Goal: Task Accomplishment & Management: Manage account settings

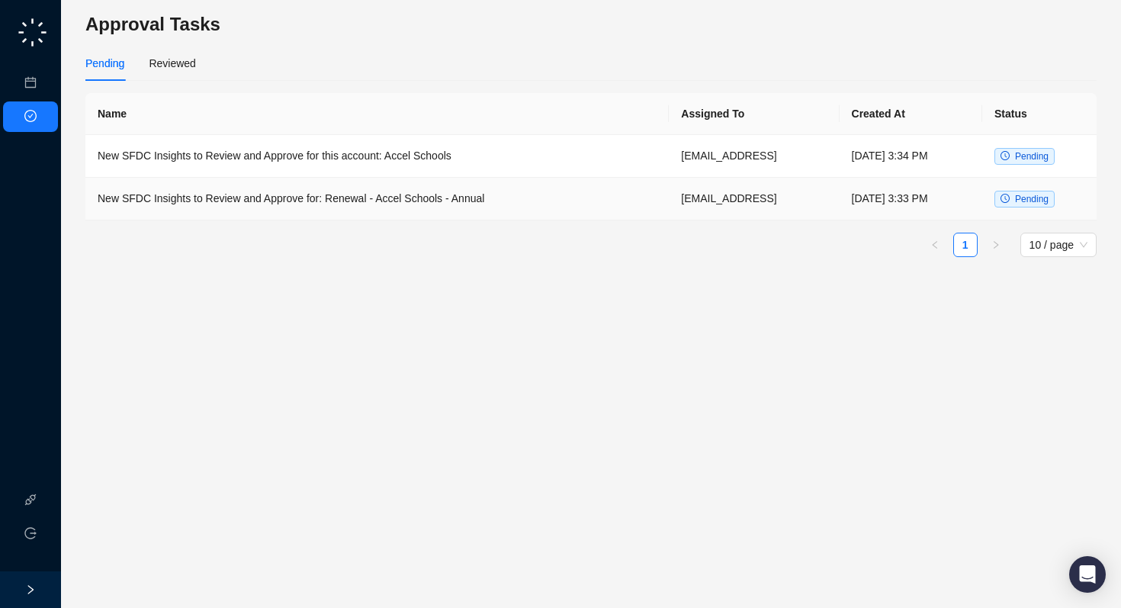
click at [303, 201] on td "New SFDC Insights to Review and Approve for: Renewal - Accel Schools - Annual" at bounding box center [376, 199] width 583 height 43
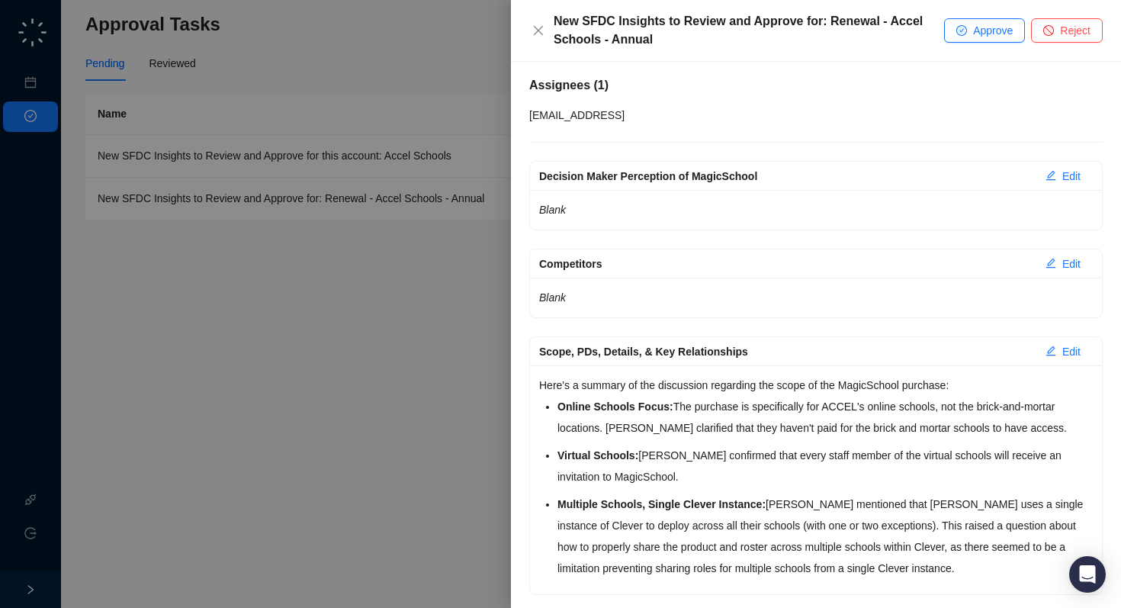
scroll to position [102, 0]
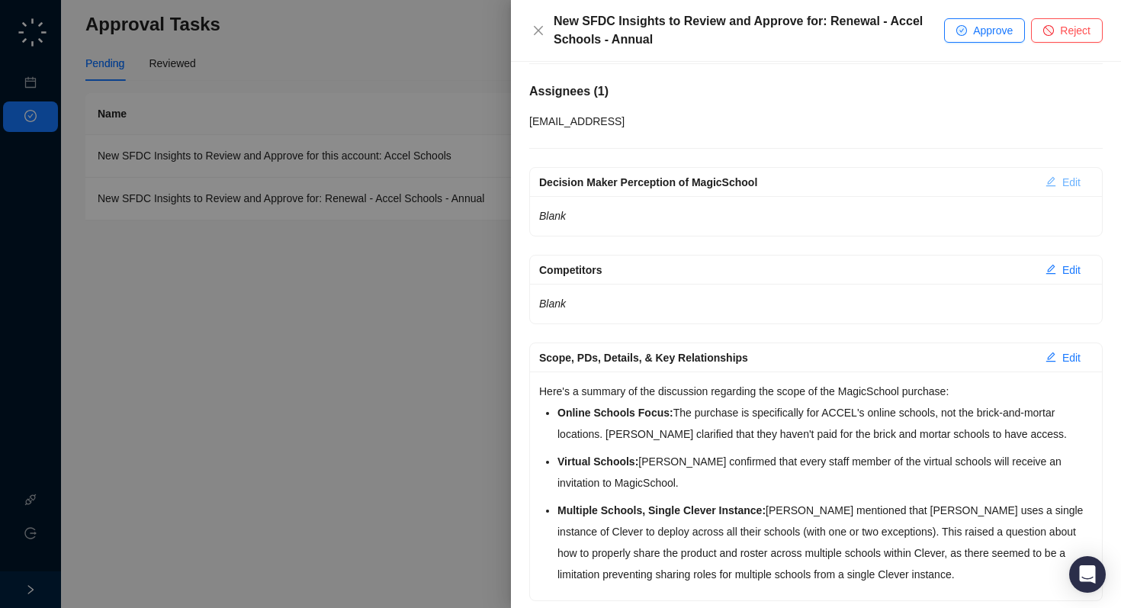
click at [1079, 178] on span "Edit" at bounding box center [1071, 182] width 18 height 17
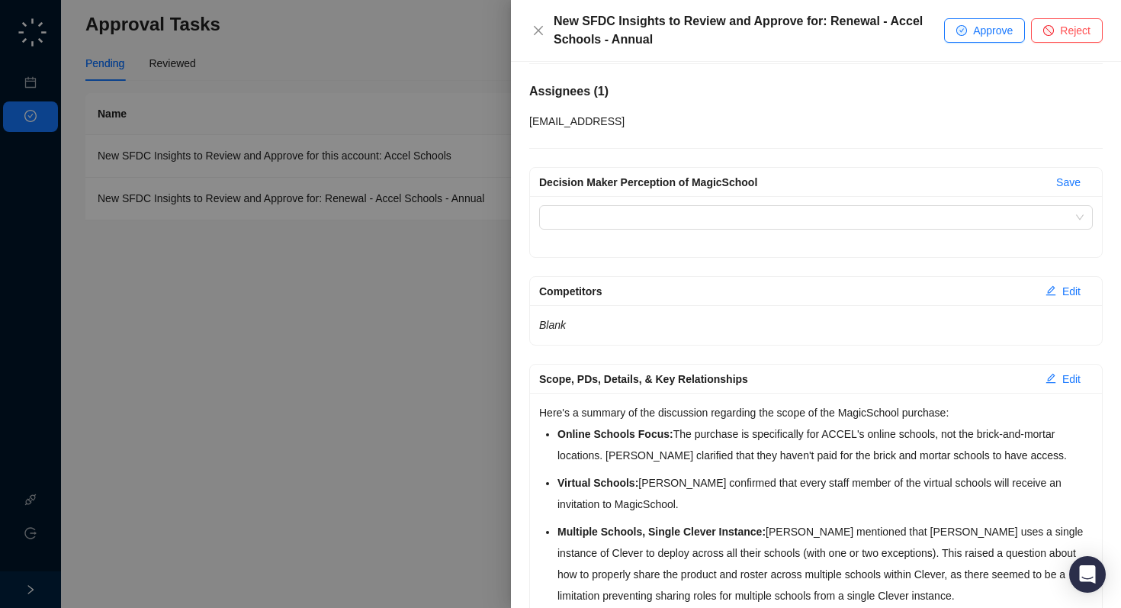
click at [989, 229] on div "Decision Maker Perception of MagicSchool" at bounding box center [816, 226] width 572 height 61
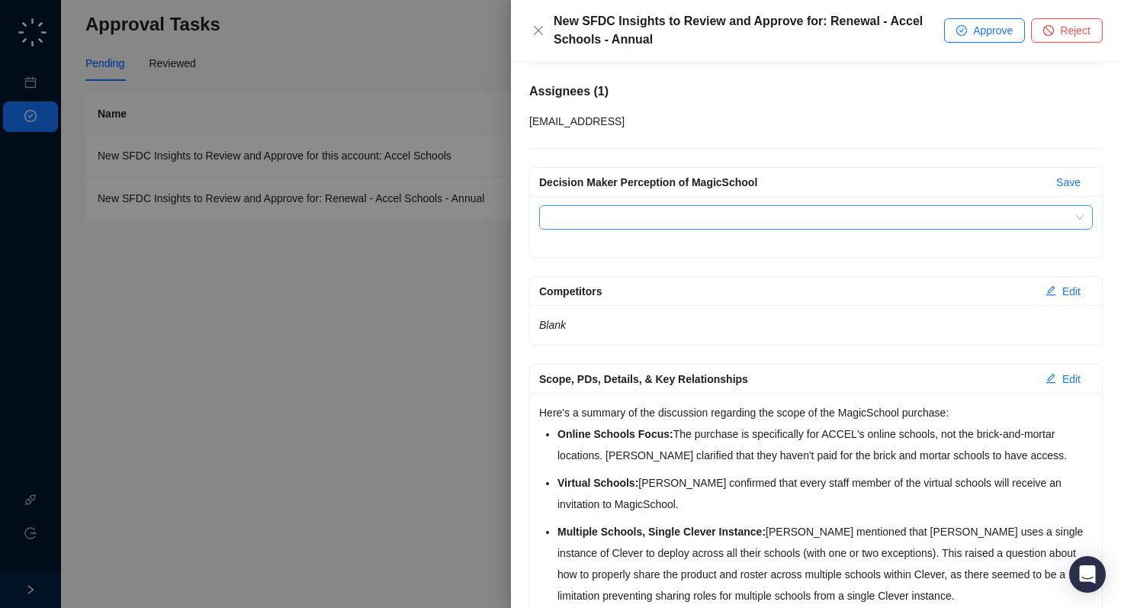
click at [989, 226] on input "Decision Maker Perception of MagicSchool" at bounding box center [811, 217] width 526 height 23
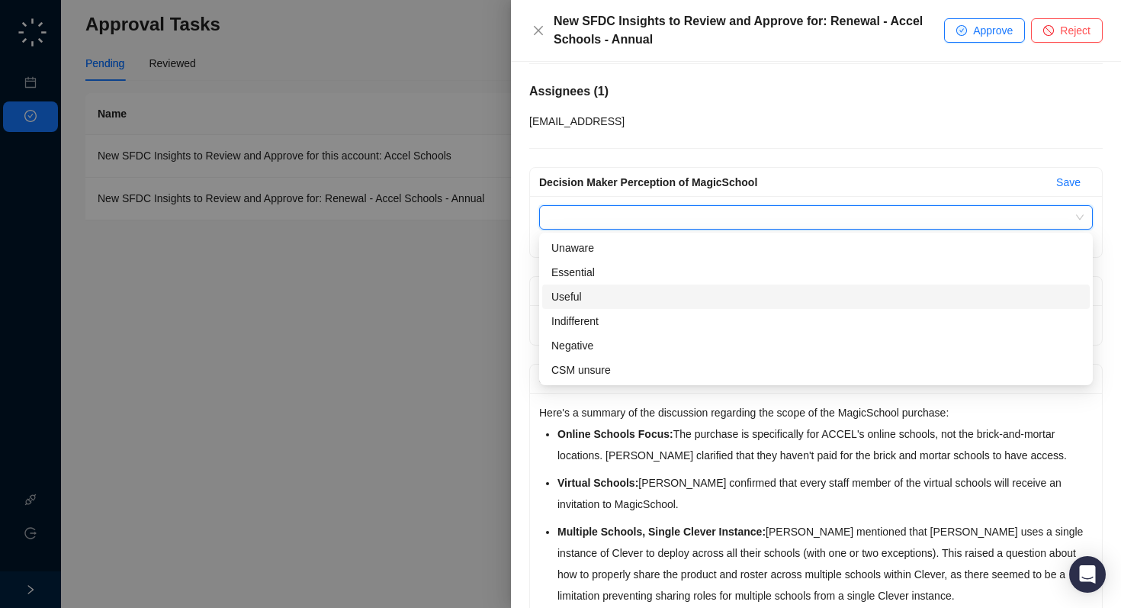
click at [863, 297] on div "Useful" at bounding box center [815, 296] width 529 height 17
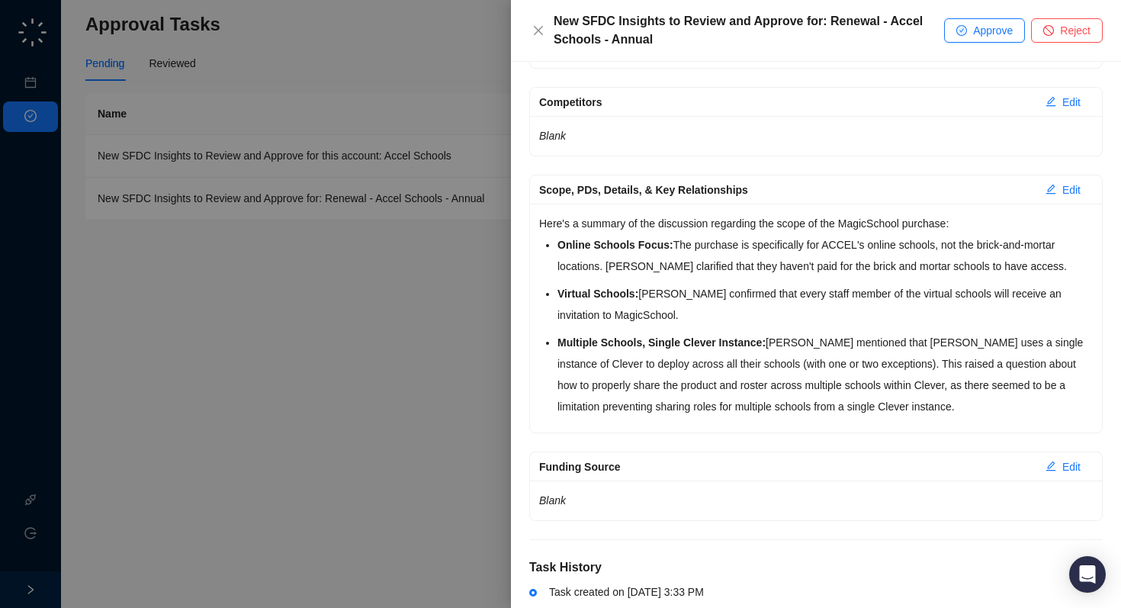
scroll to position [295, 0]
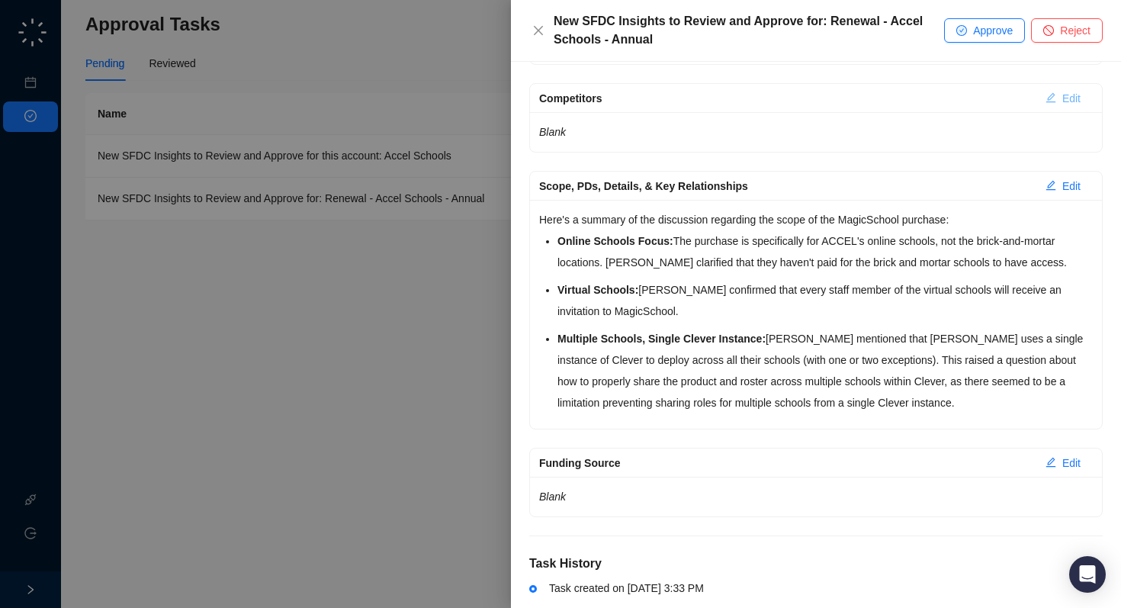
click at [1072, 100] on span "Edit" at bounding box center [1071, 98] width 18 height 17
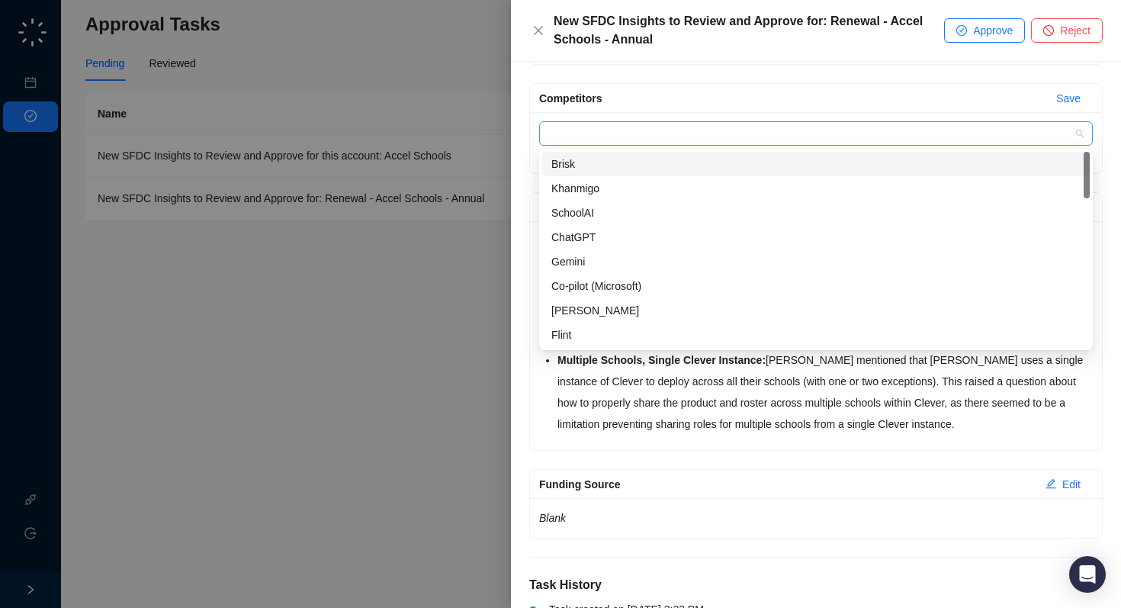
click at [983, 130] on div at bounding box center [807, 133] width 531 height 11
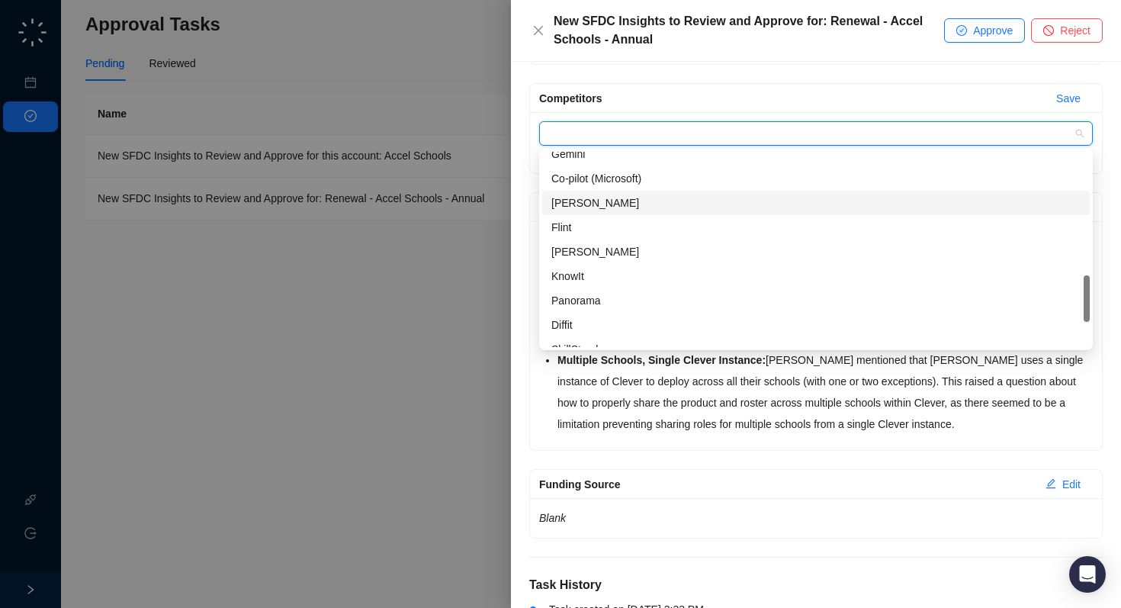
scroll to position [122, 0]
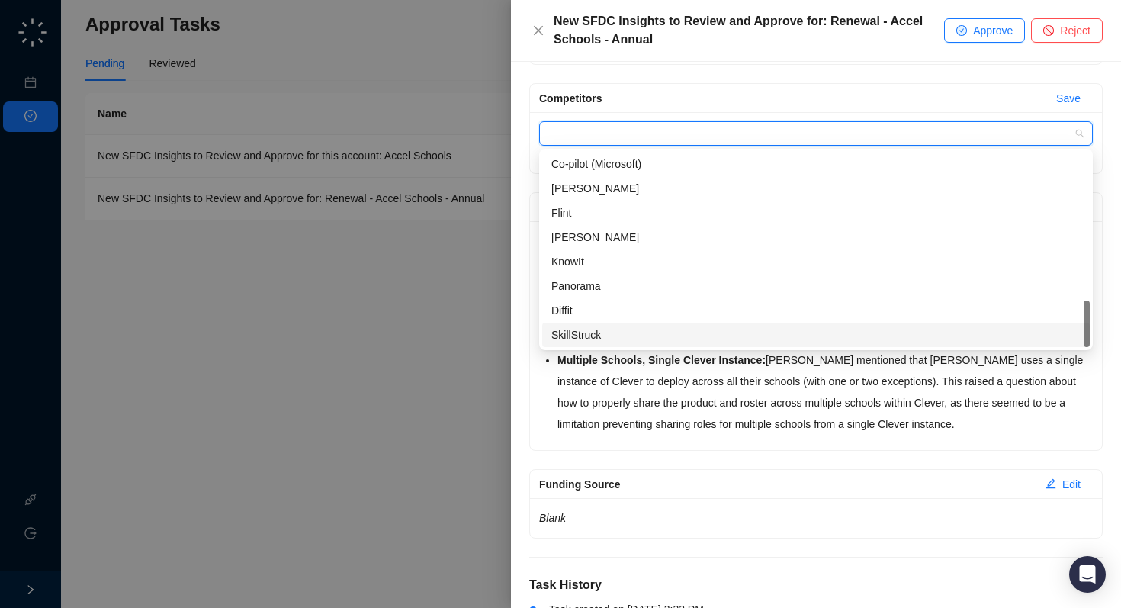
click at [964, 408] on p "Multiple Schools, Single Clever Instance: [PERSON_NAME] mentioned that ACCEL us…" at bounding box center [824, 391] width 535 height 85
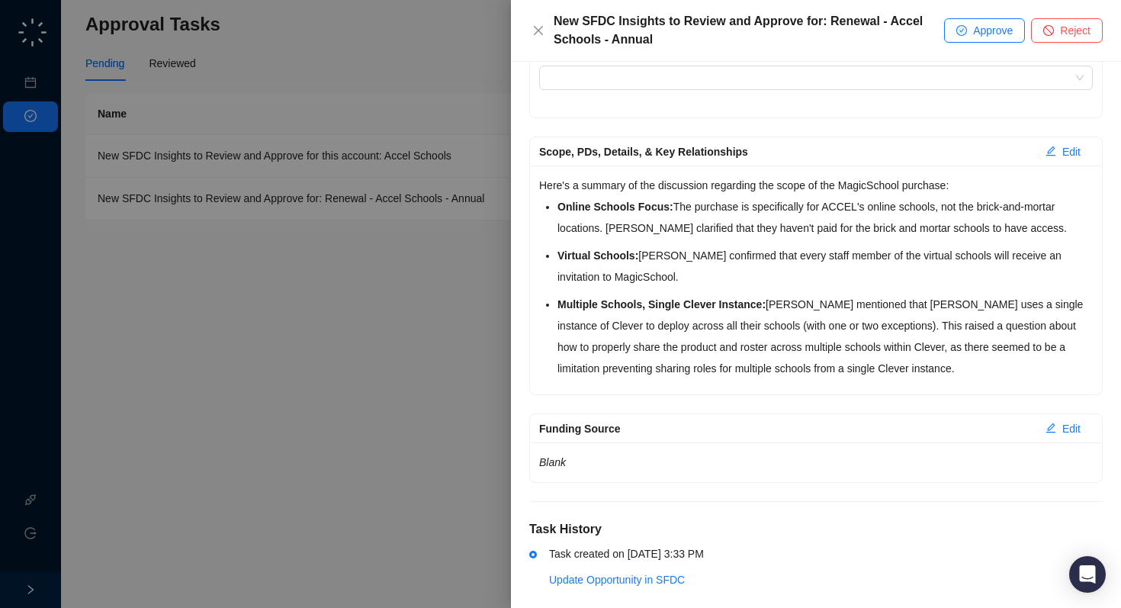
scroll to position [370, 0]
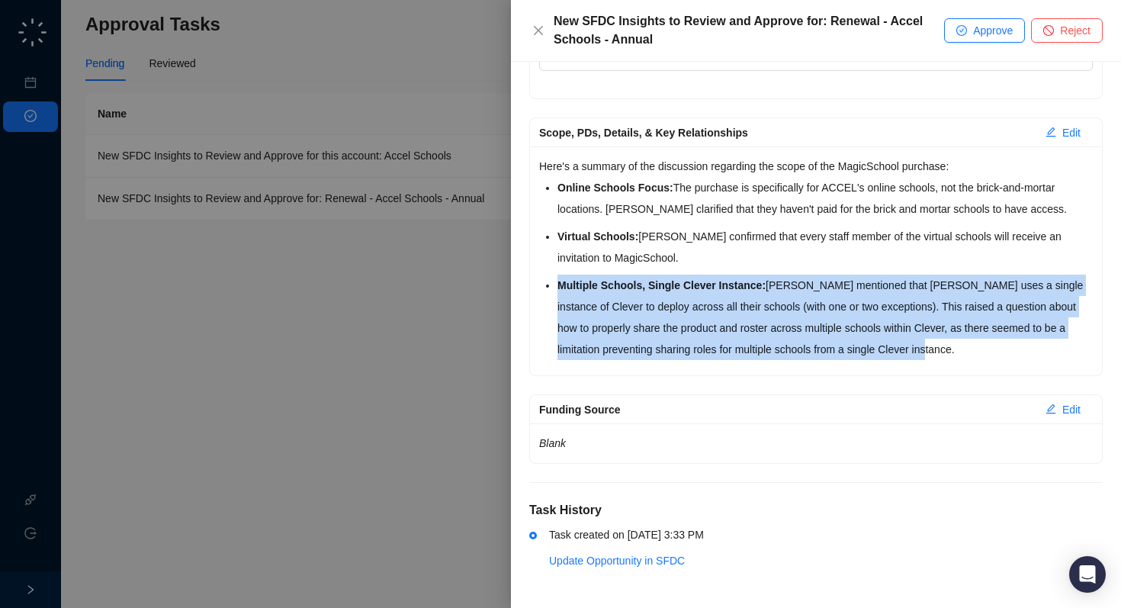
drag, startPoint x: 556, startPoint y: 287, endPoint x: 999, endPoint y: 345, distance: 446.8
click at [999, 345] on div "Here's a summary of the discussion regarding the scope of the MagicSchool purch…" at bounding box center [816, 260] width 572 height 229
copy p "Multiple Schools, Single Clever Instance: [PERSON_NAME] mentioned that ACCEL us…"
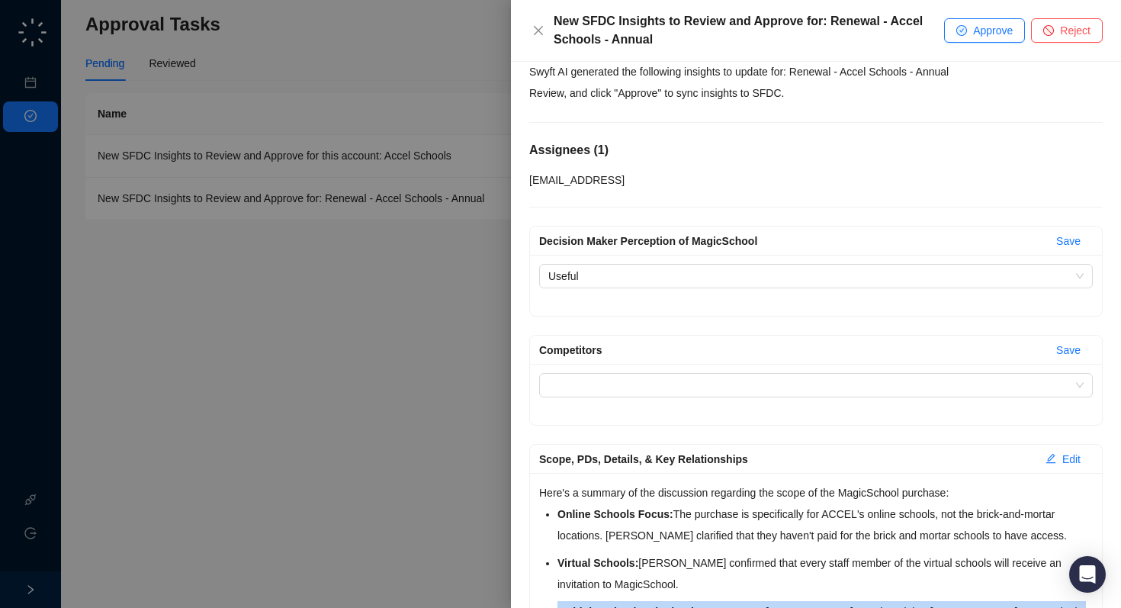
scroll to position [0, 0]
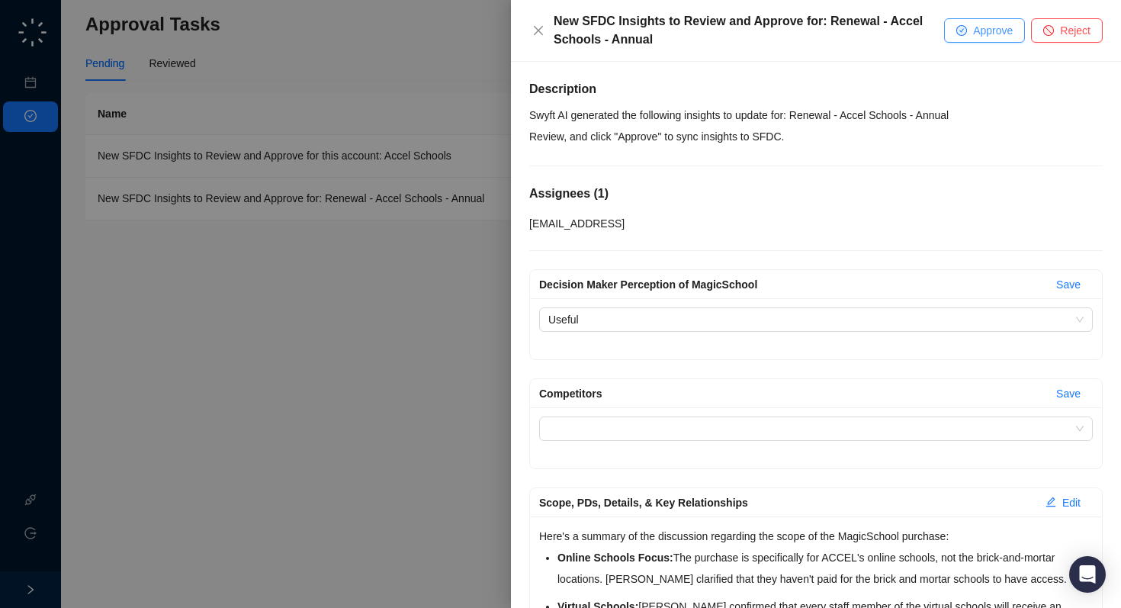
click at [983, 32] on span "Approve" at bounding box center [993, 30] width 40 height 17
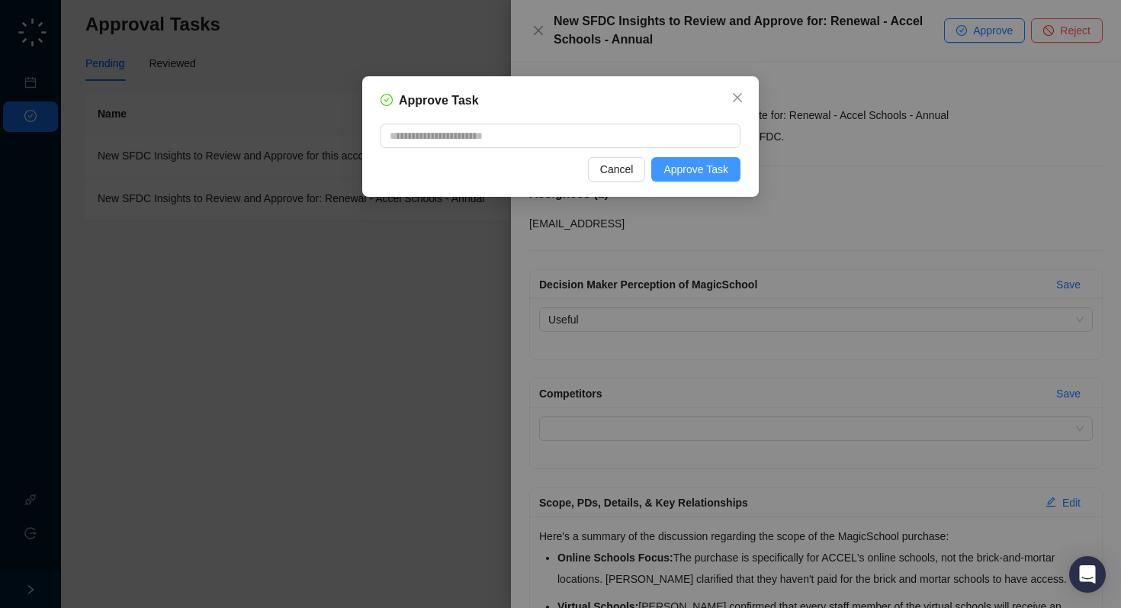
click at [697, 169] on span "Approve Task" at bounding box center [695, 169] width 65 height 17
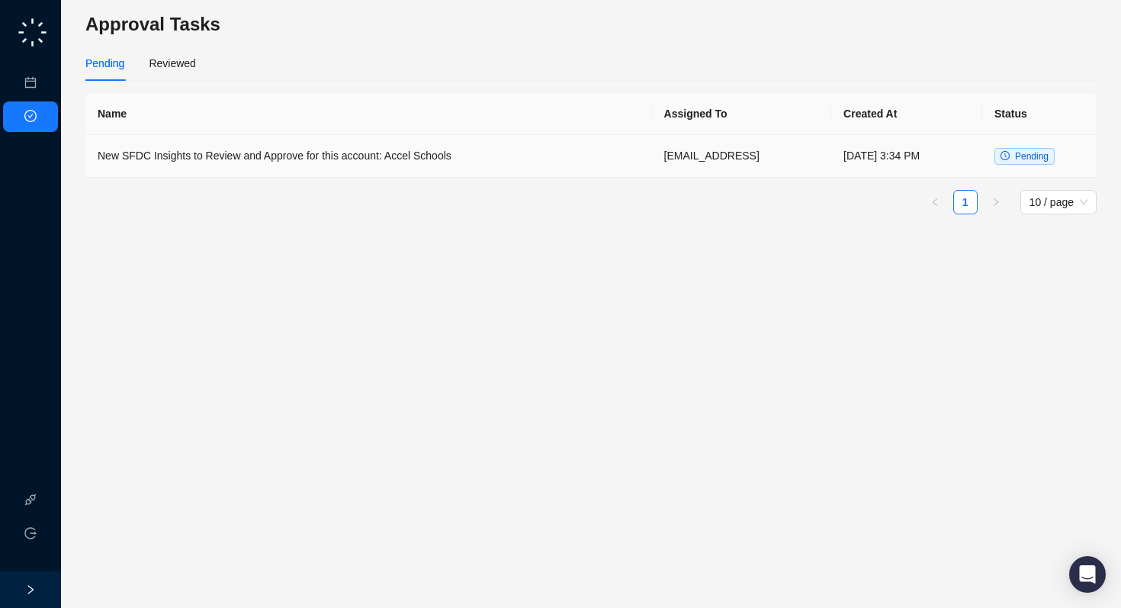
click at [320, 155] on td "New SFDC Insights to Review and Approve for this account: Accel Schools" at bounding box center [368, 156] width 566 height 43
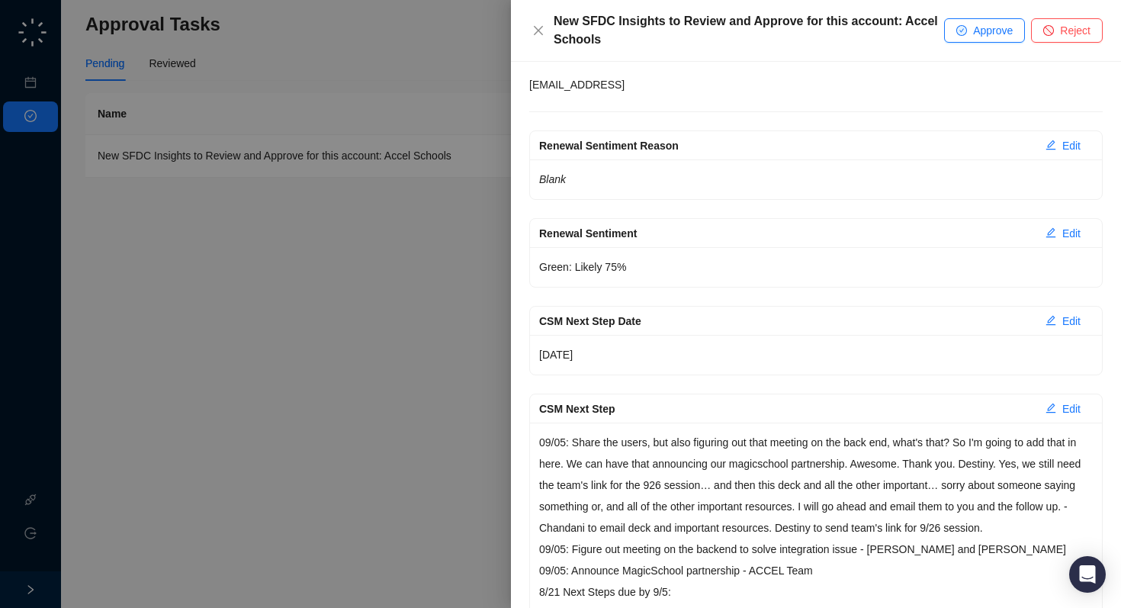
scroll to position [176, 0]
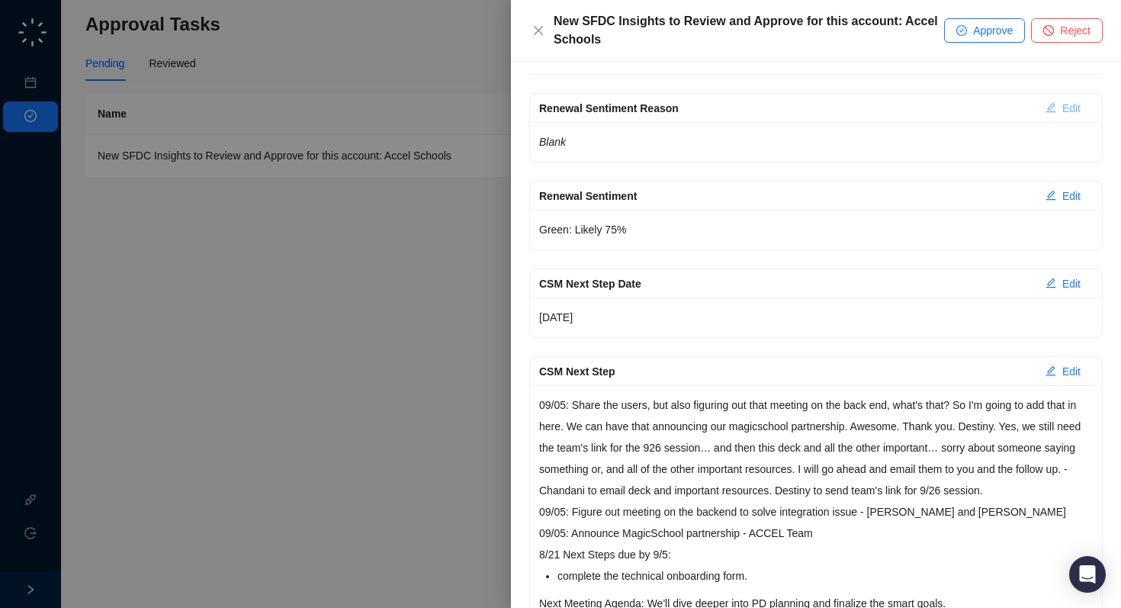
click at [1071, 108] on span "Edit" at bounding box center [1071, 108] width 18 height 17
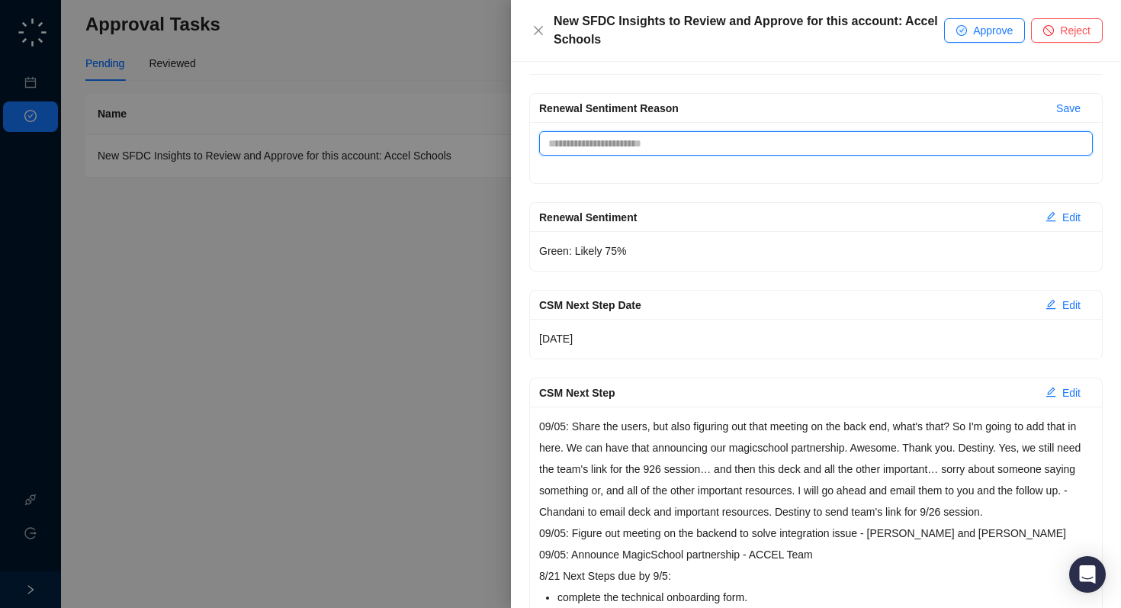
click at [765, 154] on textarea "Renewal Sentiment Reason" at bounding box center [815, 143] width 553 height 24
click at [742, 140] on textarea "Renewal Sentiment Reason" at bounding box center [815, 143] width 553 height 24
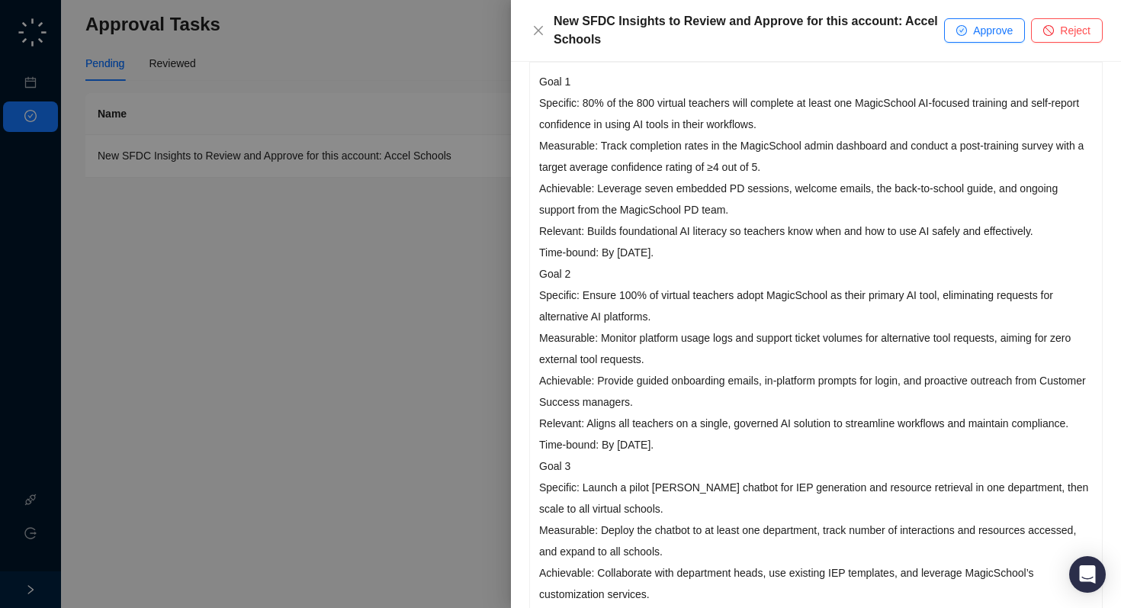
scroll to position [860, 0]
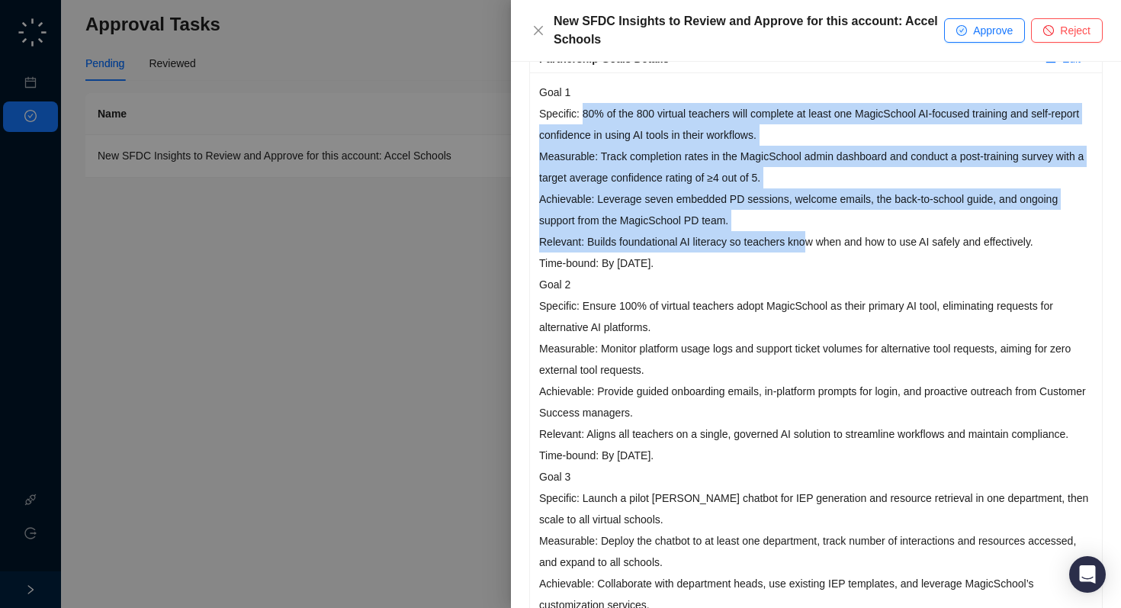
drag, startPoint x: 584, startPoint y: 112, endPoint x: 813, endPoint y: 241, distance: 263.1
click at [813, 241] on p "Goal 1 Specific: 80% of the 800 virtual teachers will complete at least one Mag…" at bounding box center [815, 178] width 553 height 192
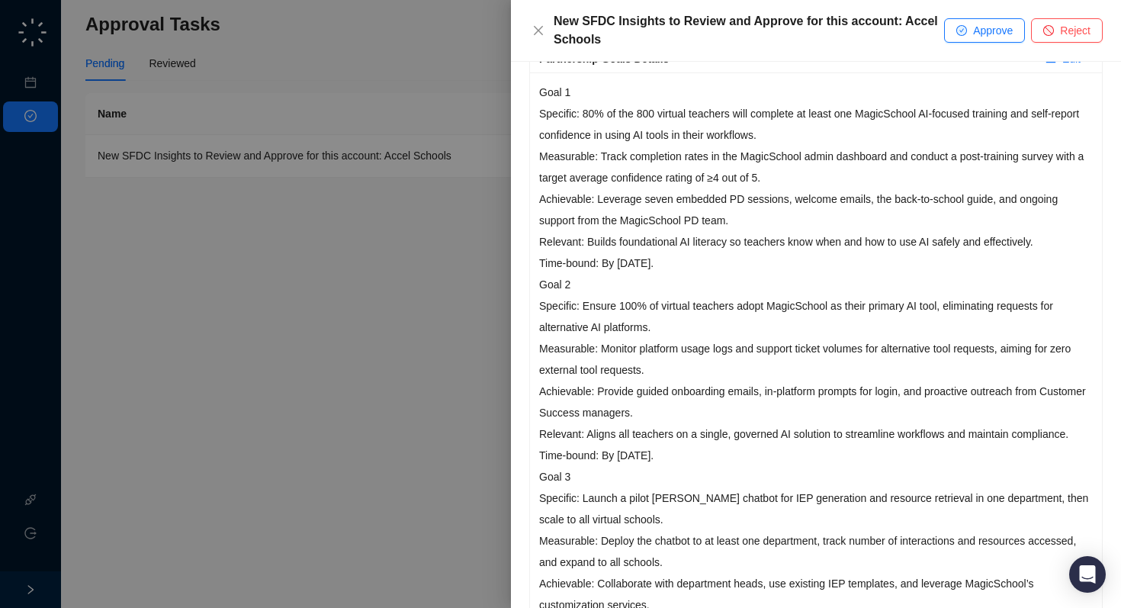
click at [740, 309] on p "Goal 2 Specific: Ensure 100% of virtual teachers adopt MagicSchool as their pri…" at bounding box center [815, 370] width 553 height 192
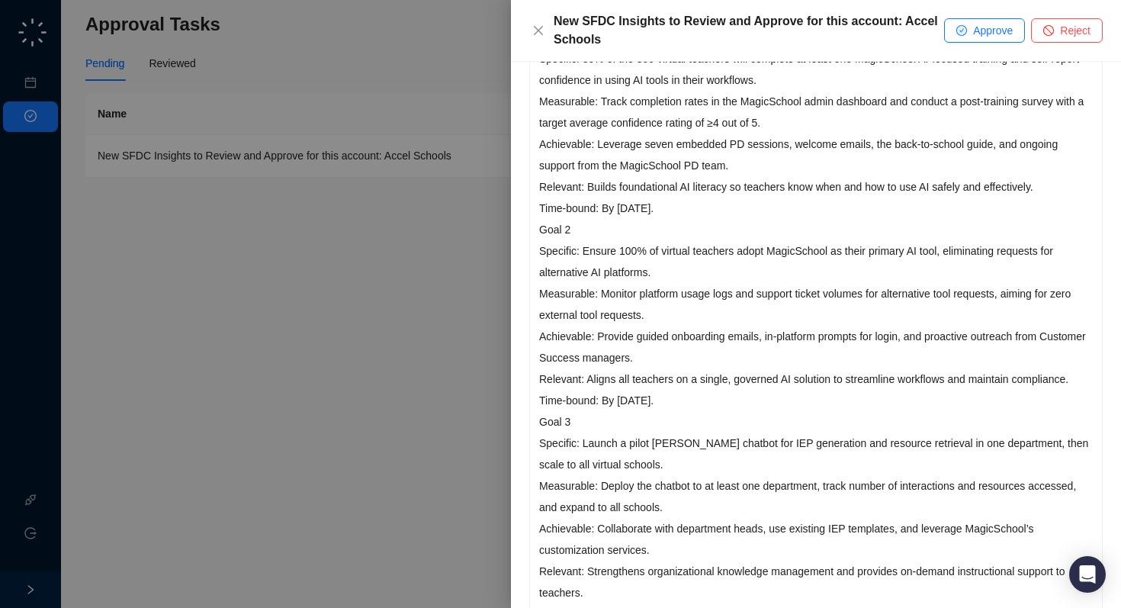
scroll to position [932, 0]
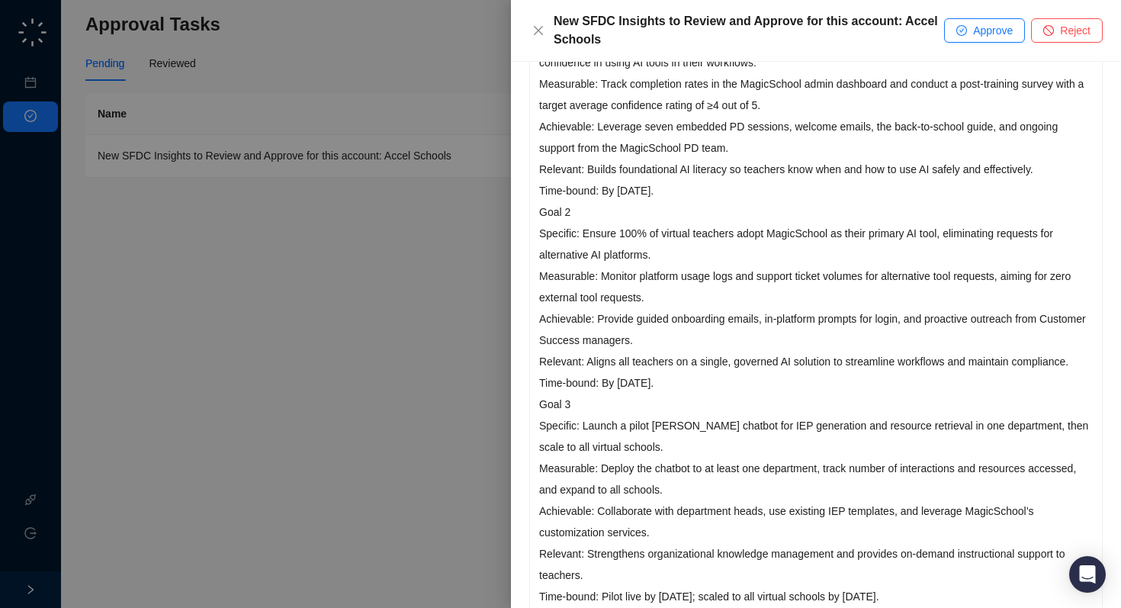
drag, startPoint x: 586, startPoint y: 230, endPoint x: 723, endPoint y: 381, distance: 203.5
click at [723, 381] on p "Goal 2 Specific: Ensure 100% of virtual teachers adopt MagicSchool as their pri…" at bounding box center [815, 297] width 553 height 192
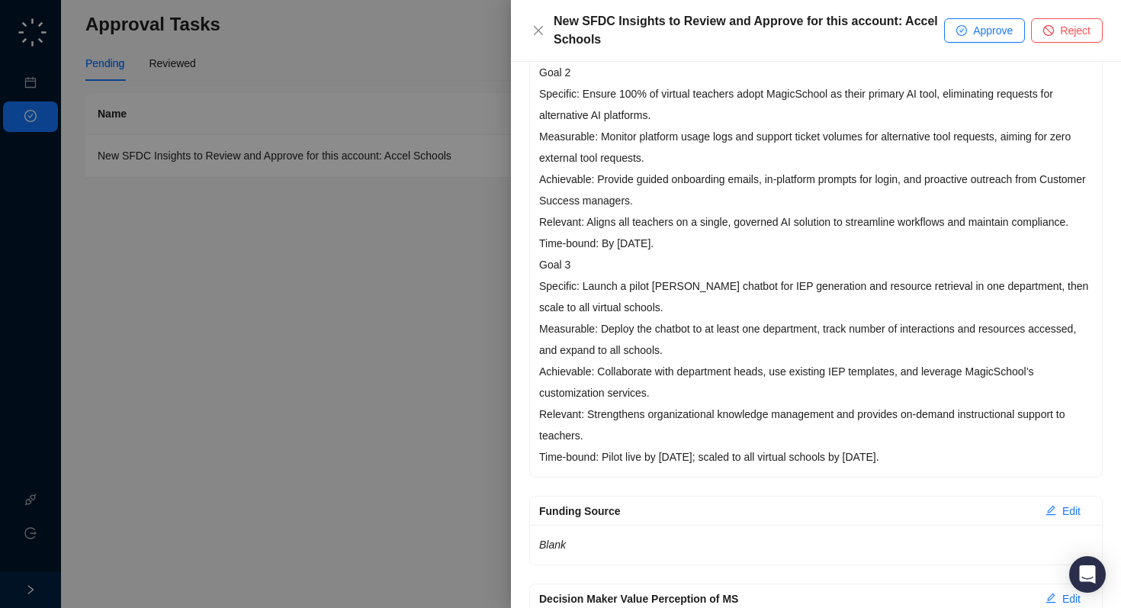
scroll to position [1084, 0]
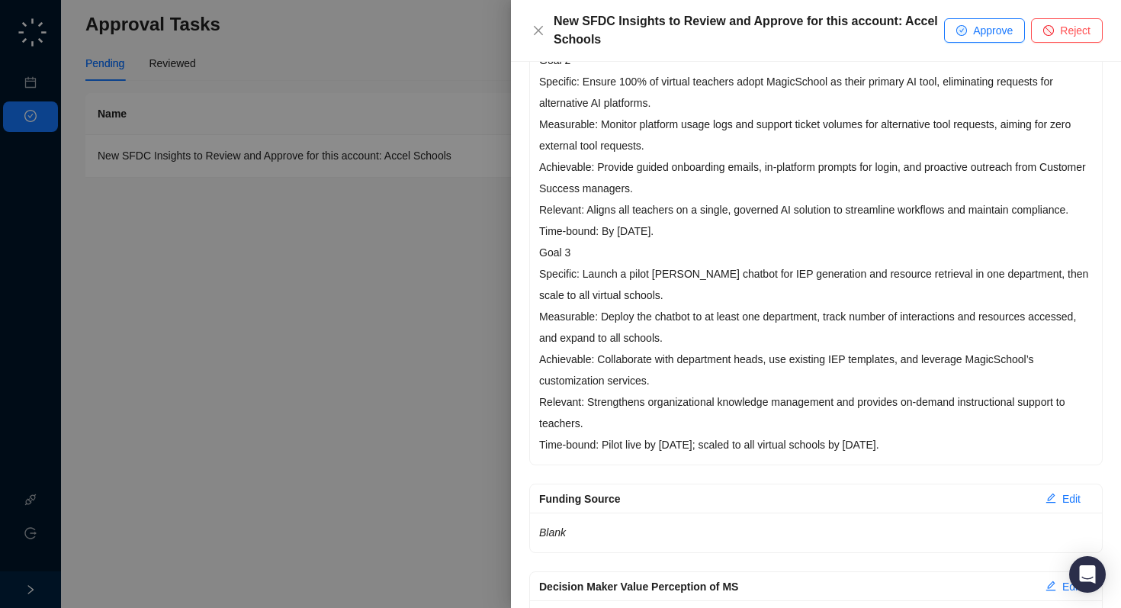
click at [703, 291] on p "Goal 3 Specific: Launch a pilot [PERSON_NAME] chatbot for IEP generation and re…" at bounding box center [815, 348] width 553 height 213
drag, startPoint x: 582, startPoint y: 274, endPoint x: 1087, endPoint y: 445, distance: 532.7
click at [1087, 445] on p "Goal 3 Specific: Launch a pilot [PERSON_NAME] chatbot for IEP generation and re…" at bounding box center [815, 348] width 553 height 213
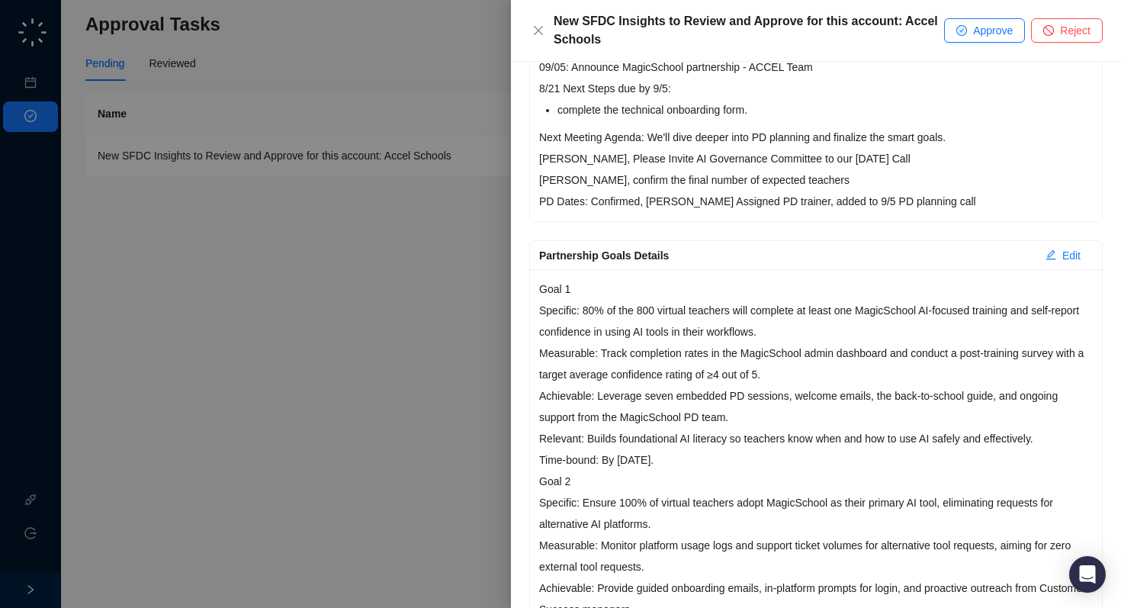
scroll to position [611, 0]
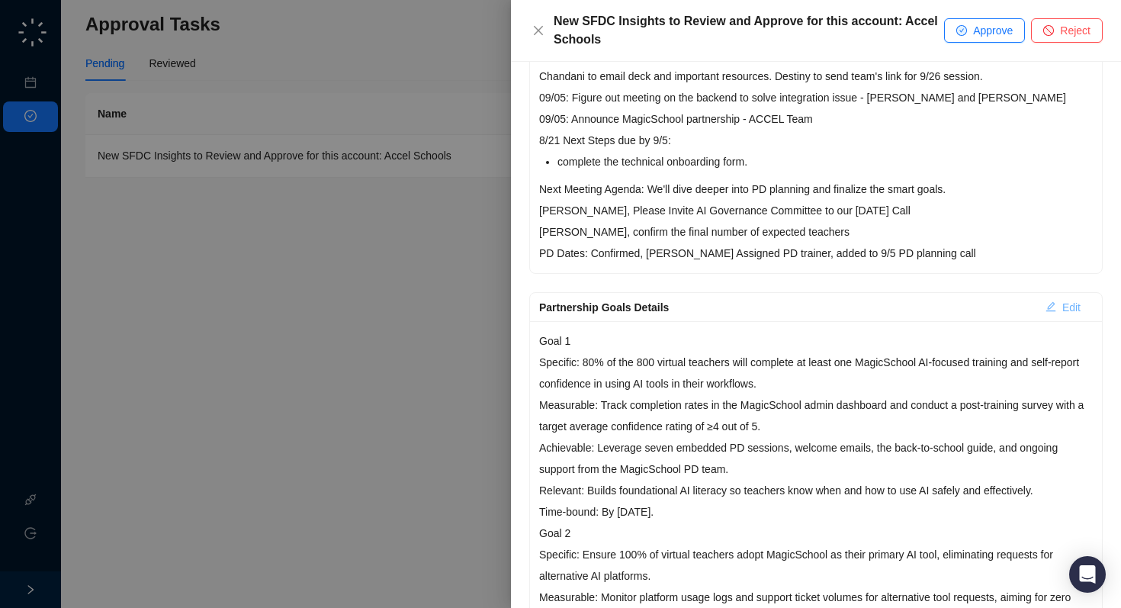
click at [1063, 306] on span "Edit" at bounding box center [1071, 307] width 18 height 17
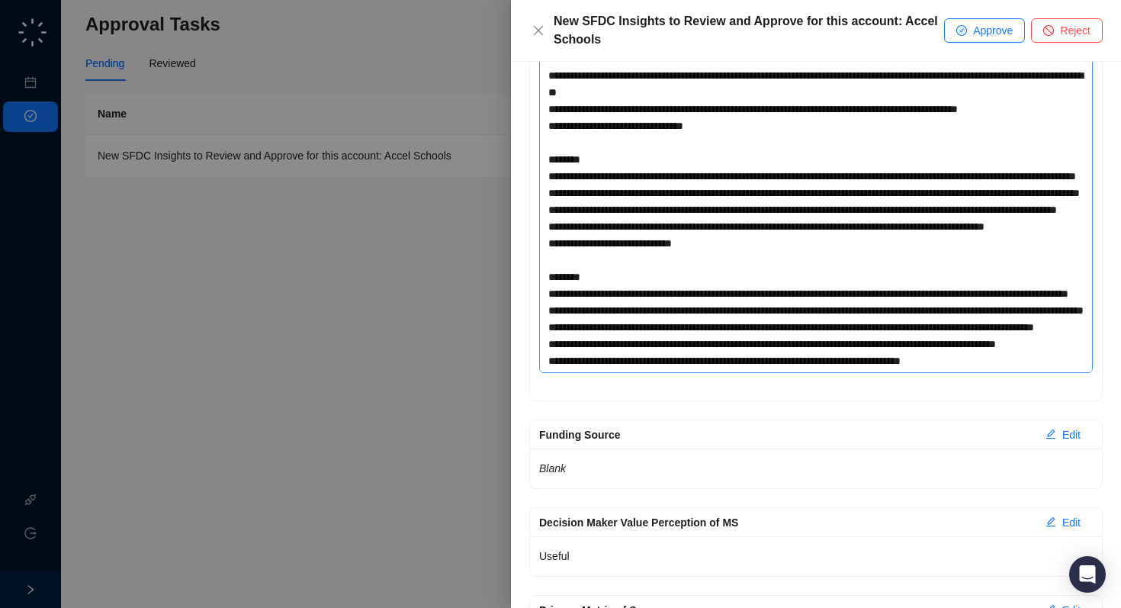
scroll to position [883, 0]
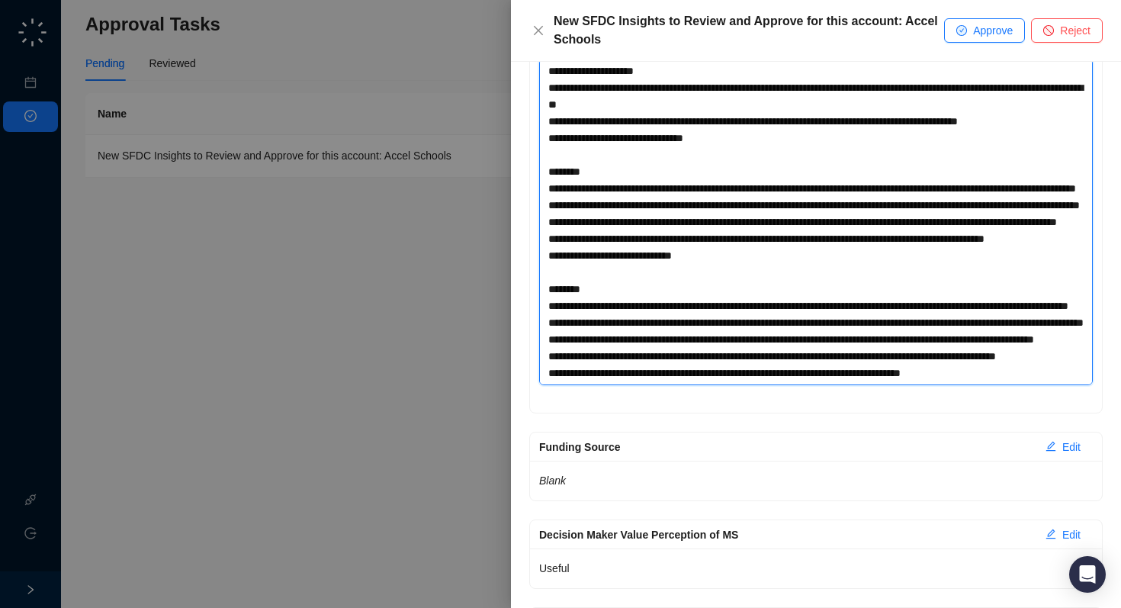
click at [1011, 376] on textarea "Renewal Sentiment Reason" at bounding box center [815, 222] width 553 height 326
drag, startPoint x: 1011, startPoint y: 376, endPoint x: 522, endPoint y: 225, distance: 511.4
click at [522, 225] on div "Description Swyft AI generated the following insights to update for this accoun…" at bounding box center [816, 335] width 610 height 546
type textarea "**********"
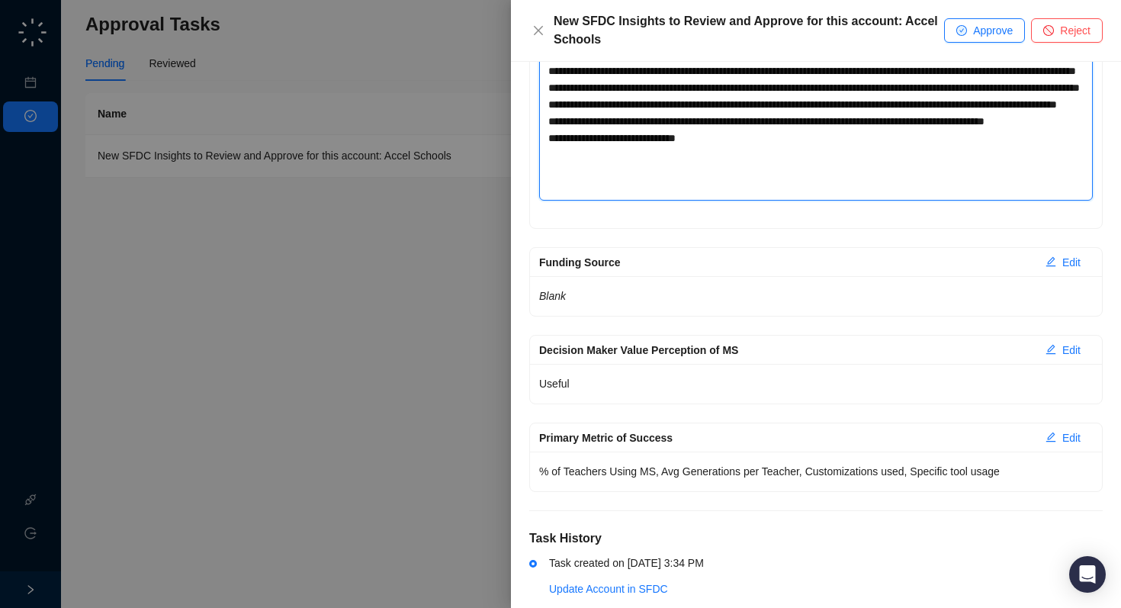
scroll to position [1095, 0]
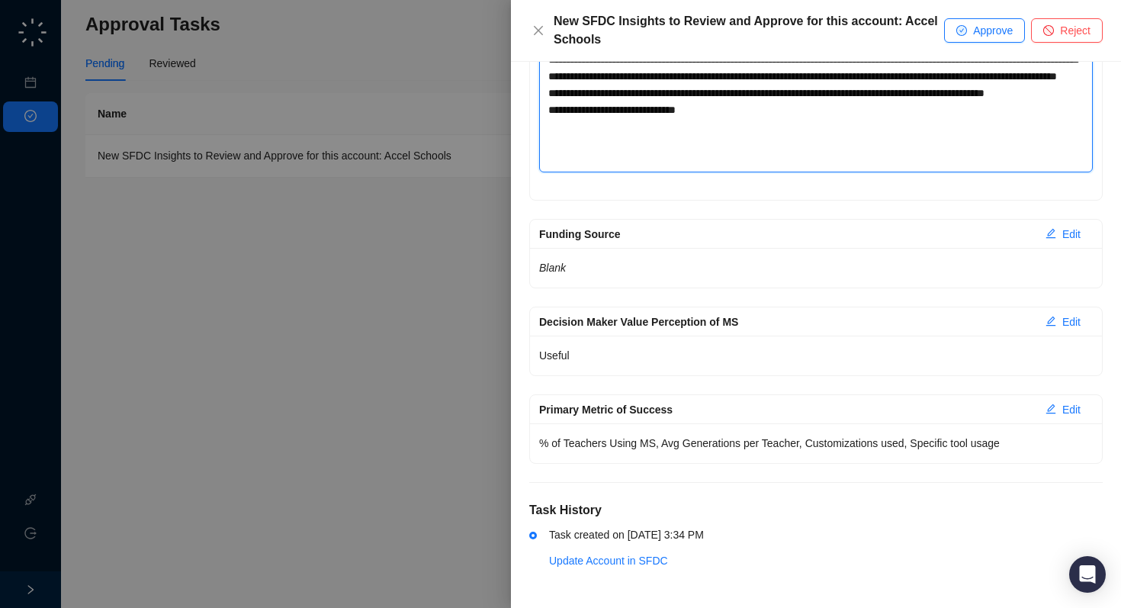
type textarea "**********"
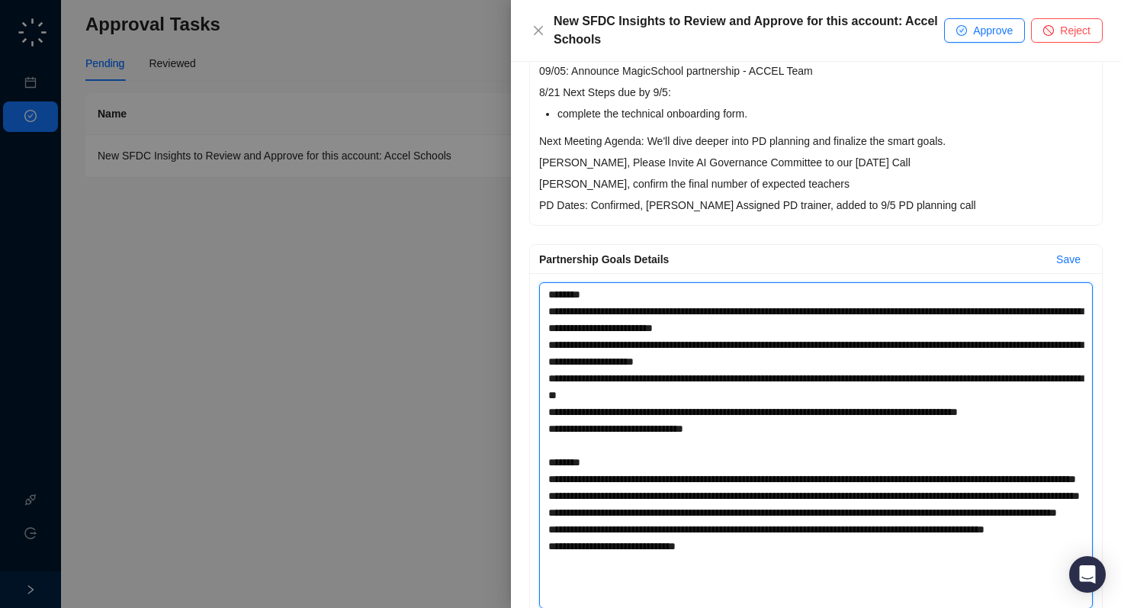
scroll to position [34, 0]
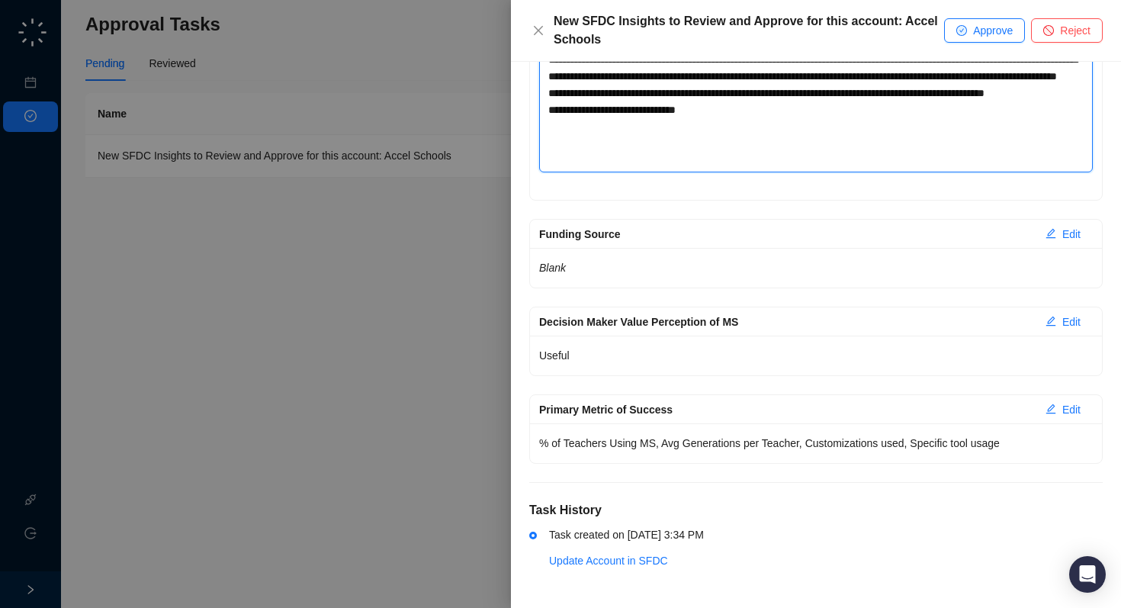
drag, startPoint x: 546, startPoint y: 361, endPoint x: 770, endPoint y: 607, distance: 332.4
click at [770, 607] on div "Description Swyft AI generated the following insights to update for this accoun…" at bounding box center [816, 335] width 610 height 546
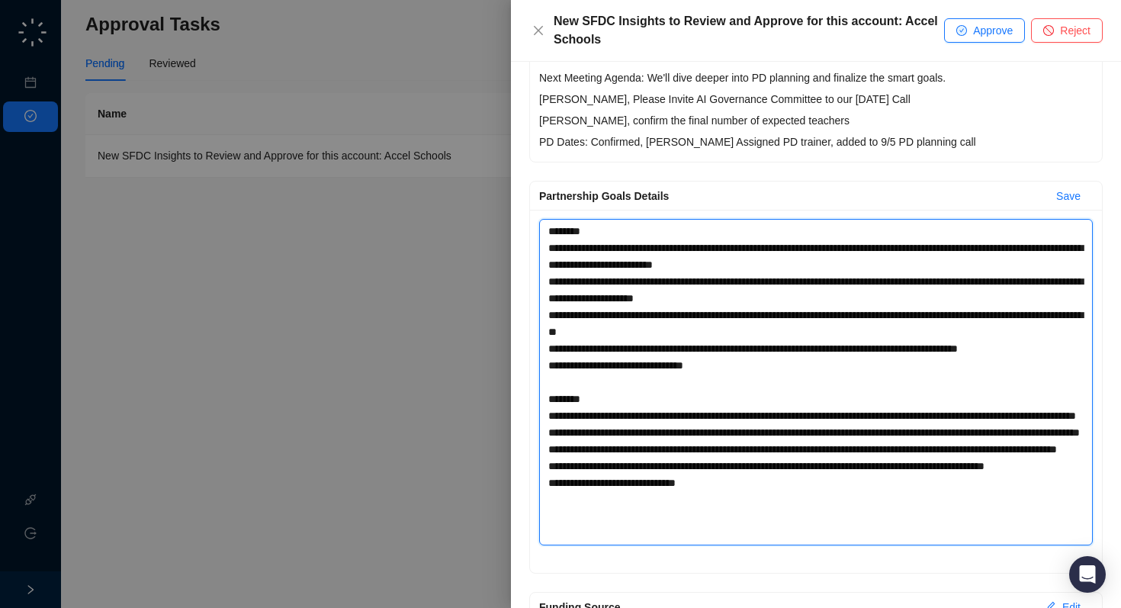
scroll to position [0, 0]
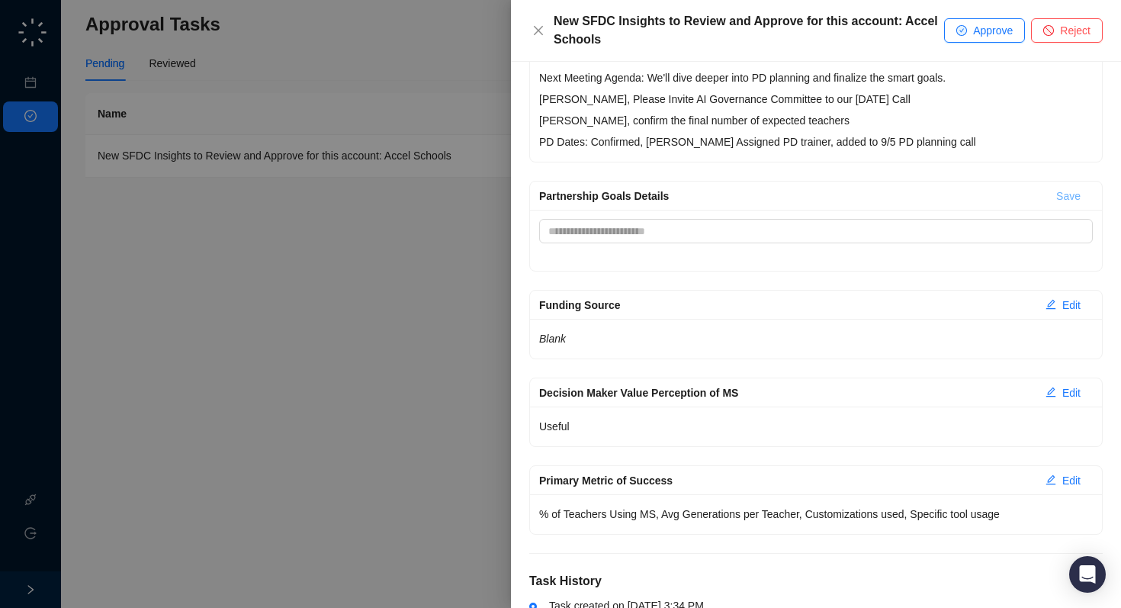
click at [1066, 191] on span "Save" at bounding box center [1068, 196] width 24 height 17
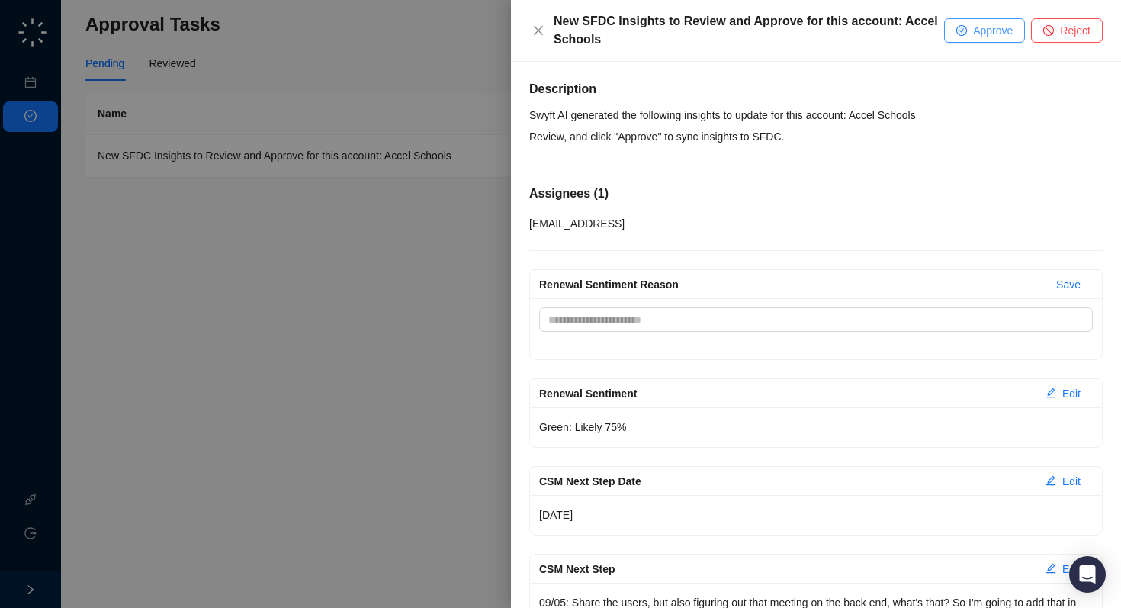
click at [985, 37] on span "Approve" at bounding box center [993, 30] width 40 height 17
type textarea "**********"
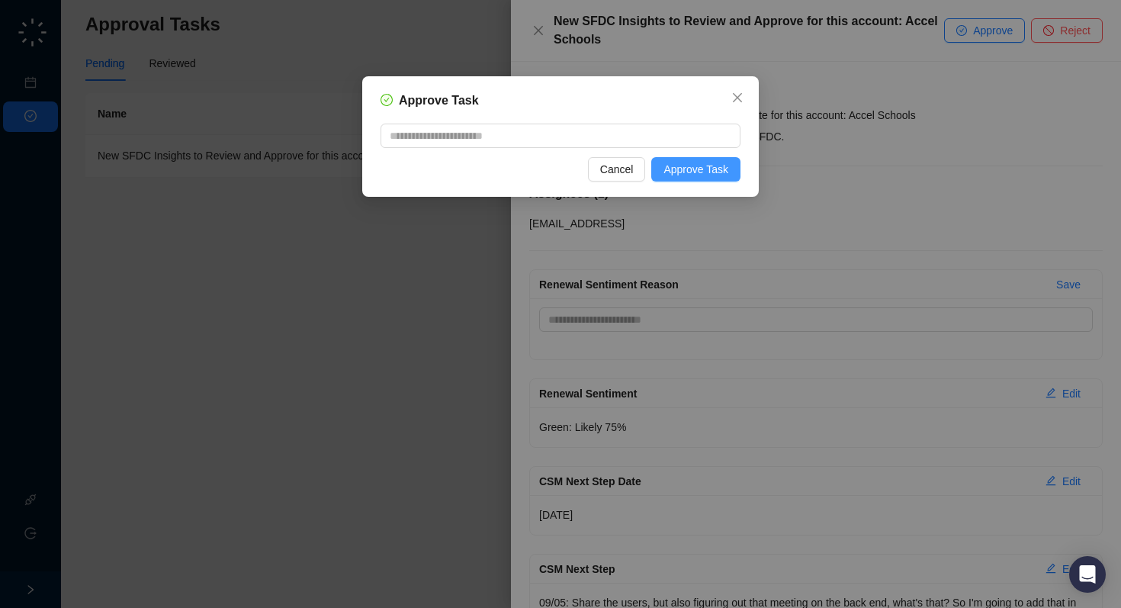
click at [688, 161] on span "Approve Task" at bounding box center [695, 169] width 65 height 17
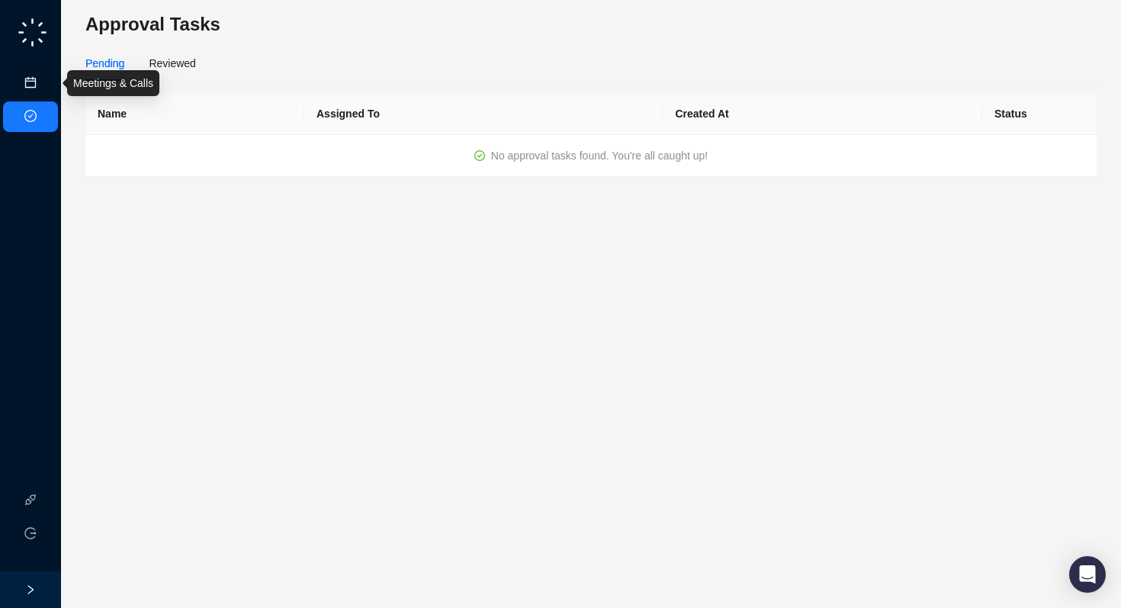
click at [44, 89] on link "Meetings & Calls" at bounding box center [84, 83] width 80 height 12
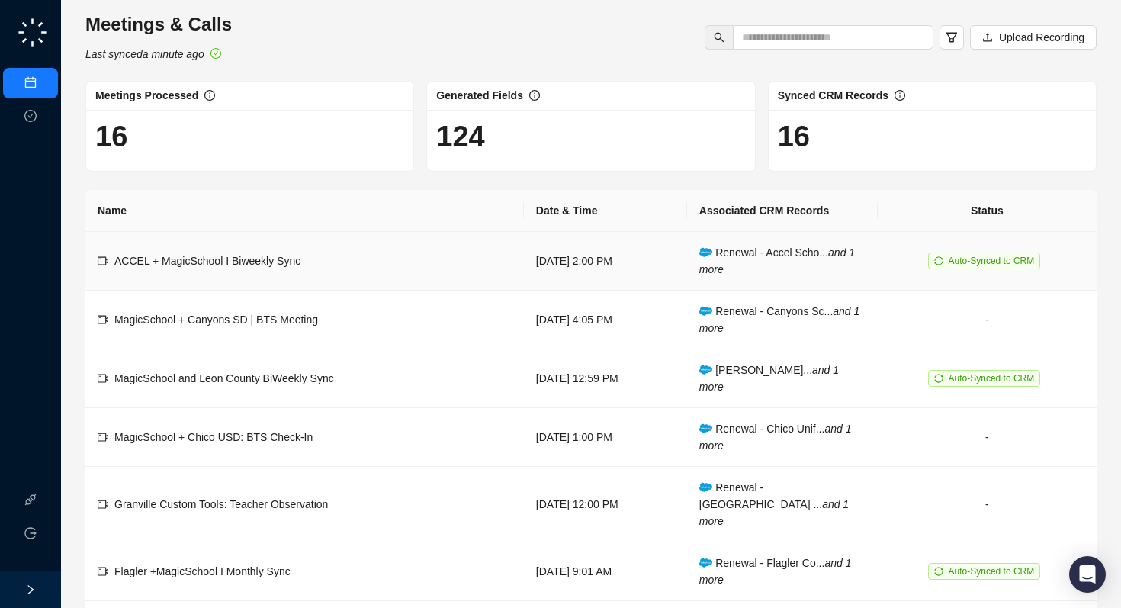
click at [192, 277] on td "ACCEL + MagicSchool I Biweekly Sync" at bounding box center [304, 261] width 438 height 59
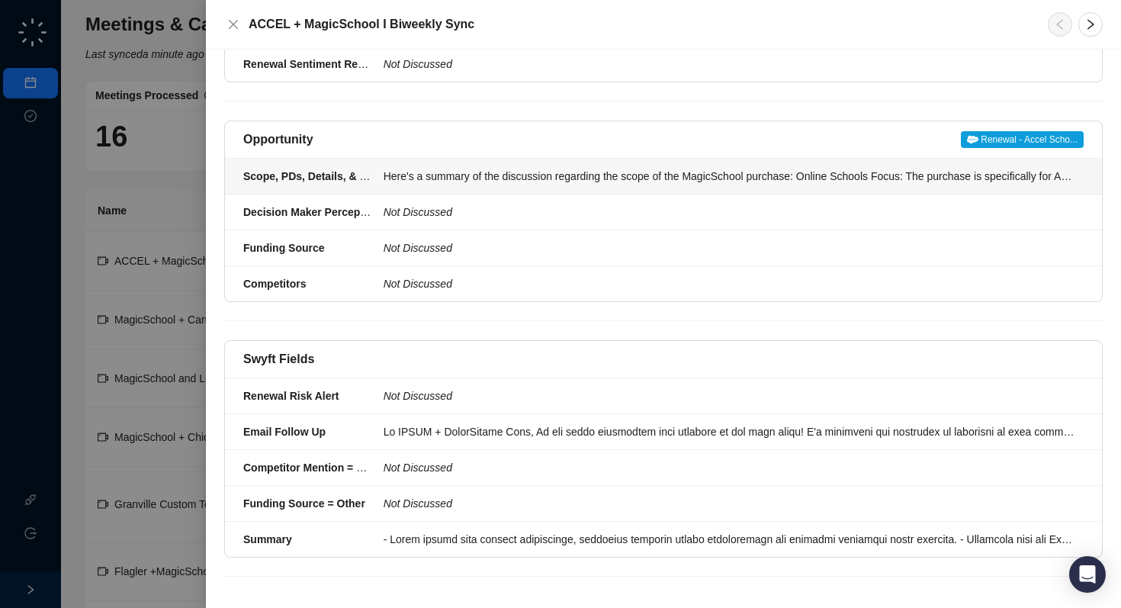
scroll to position [471, 0]
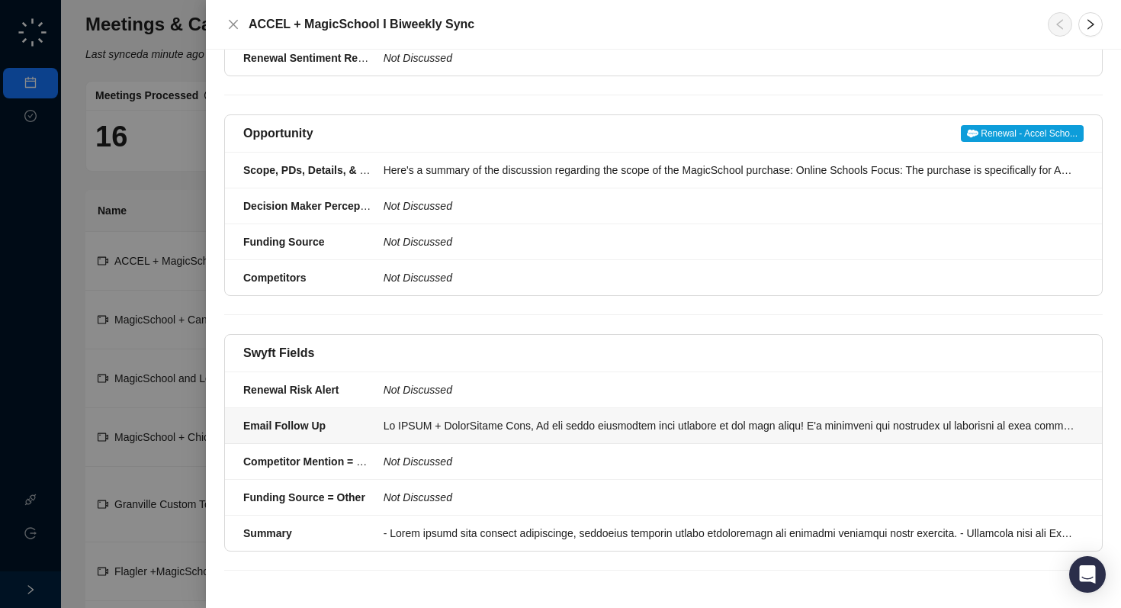
click at [539, 420] on div at bounding box center [728, 425] width 691 height 17
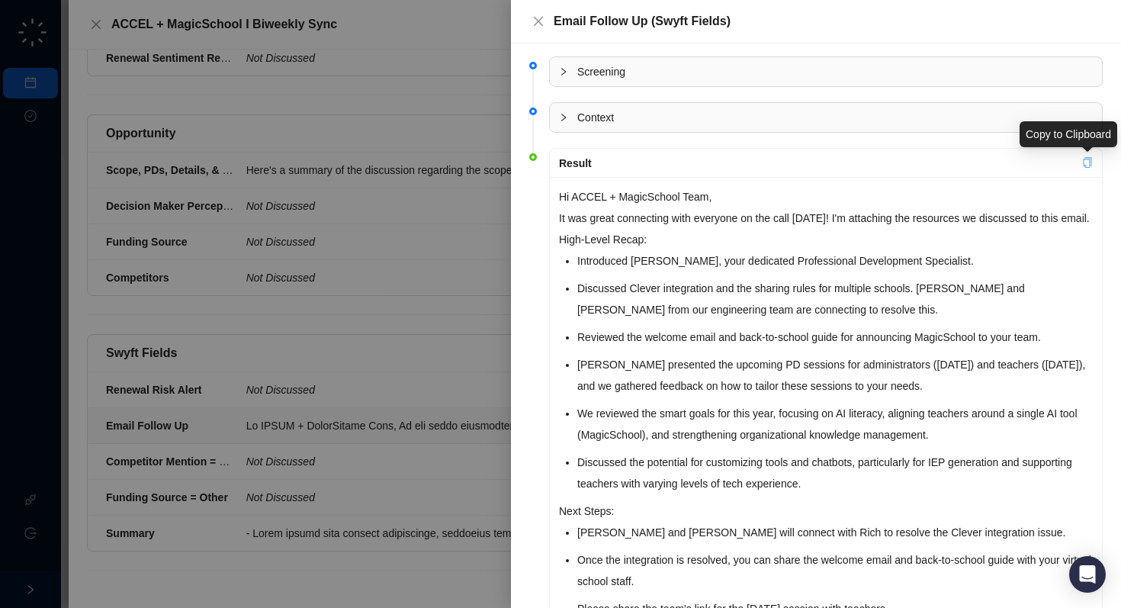
click at [1089, 162] on icon "copy" at bounding box center [1087, 162] width 8 height 11
